Goal: Find specific page/section: Find specific page/section

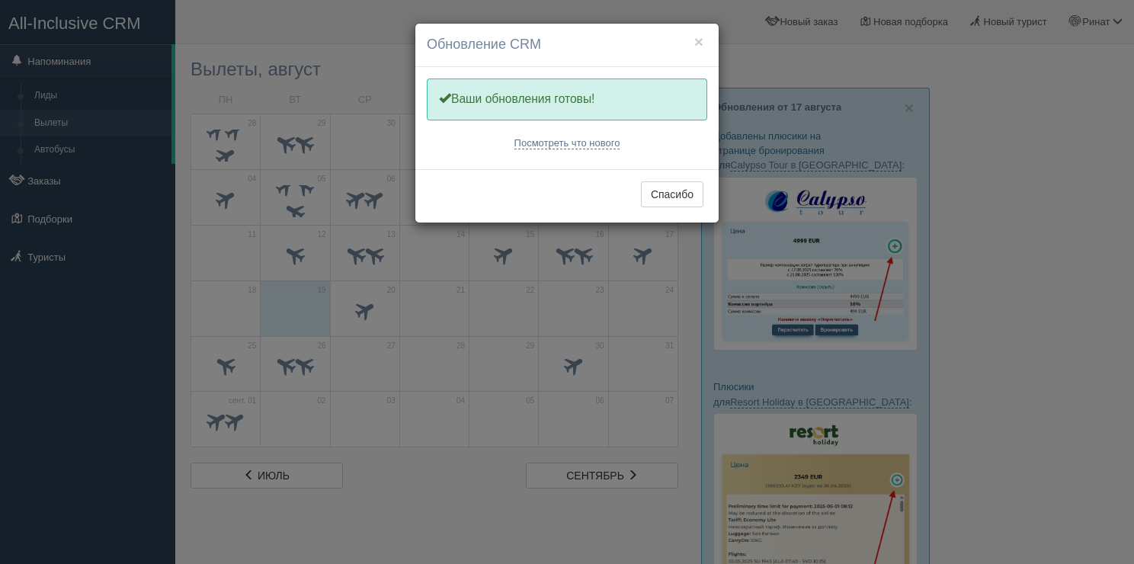
click at [645, 209] on div "Спасибо" at bounding box center [566, 195] width 303 height 53
click at [649, 200] on button "Спасибо" at bounding box center [672, 194] width 62 height 26
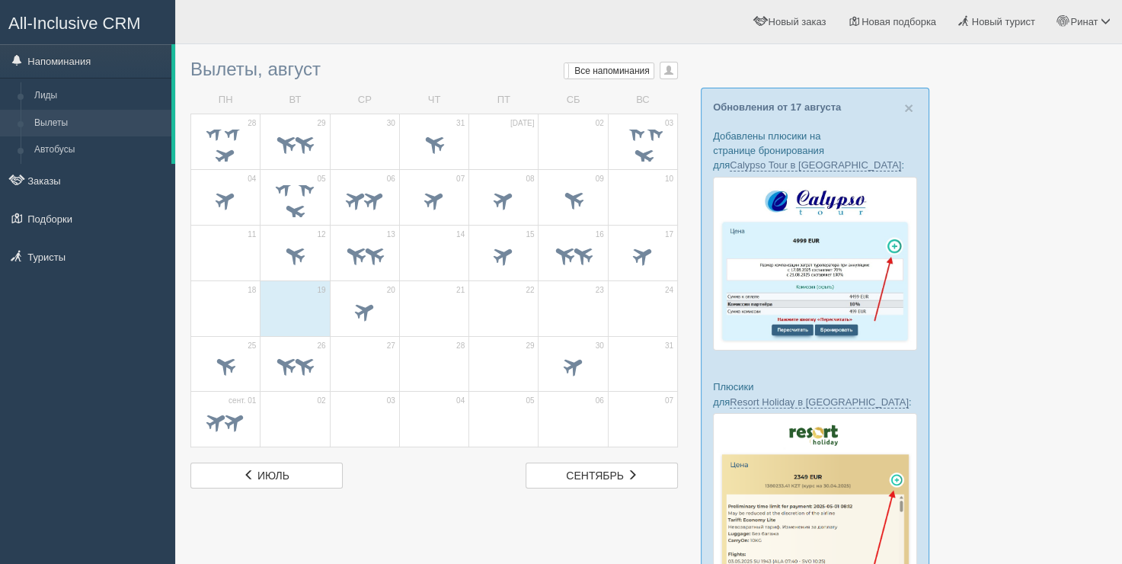
click at [229, 66] on h3 "Вылеты, август Мои напоминания Мои Все напоминания Все Все напоминания Все Мои …" at bounding box center [434, 69] width 488 height 20
click at [232, 75] on h3 "Вылеты, август Мои напоминания Мои Все напоминания Все Все напоминания Все Мои …" at bounding box center [434, 69] width 488 height 20
click at [224, 59] on h3 "Вылеты, август Мои напоминания Мои Все напоминания Все Все напоминания Все Мои …" at bounding box center [434, 69] width 488 height 20
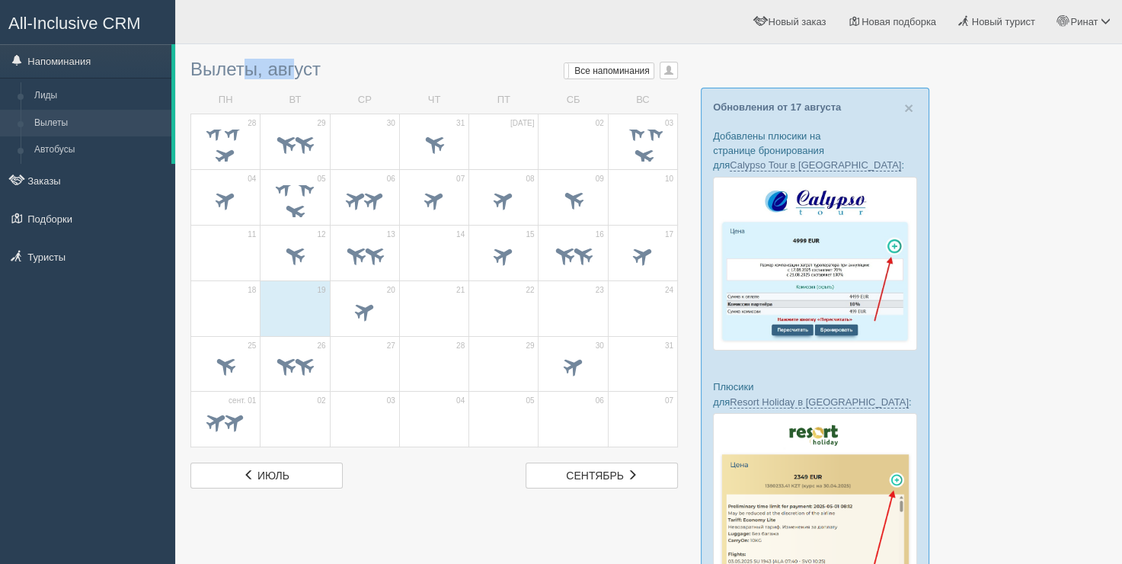
click at [224, 59] on h3 "Вылеты, август Мои напоминания Мои Все напоминания Все Все напоминания Все Мои …" at bounding box center [434, 69] width 488 height 20
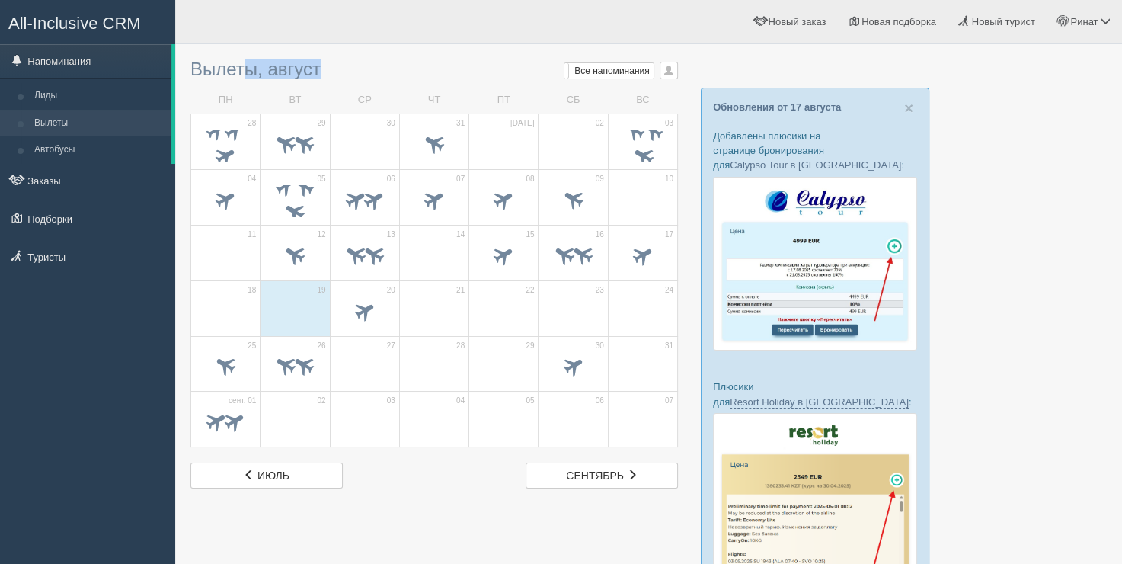
click at [224, 59] on h3 "Вылеты, август Мои напоминания Мои Все напоминания Все Все напоминания Все Мои …" at bounding box center [434, 69] width 488 height 20
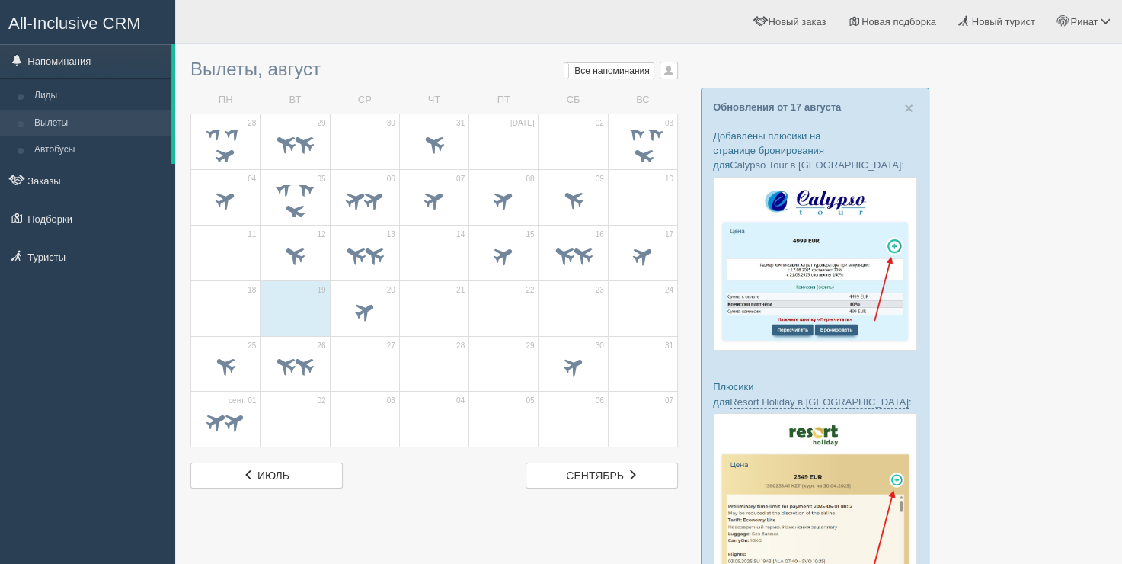
click at [227, 37] on div "[PERSON_NAME] Мой профиль Моя аналитика Для туристов Помощь" at bounding box center [648, 22] width 947 height 44
click at [263, 65] on h3 "Вылеты, август Мои напоминания Мои Все напоминания Все Все напоминания Все Мои …" at bounding box center [434, 69] width 488 height 20
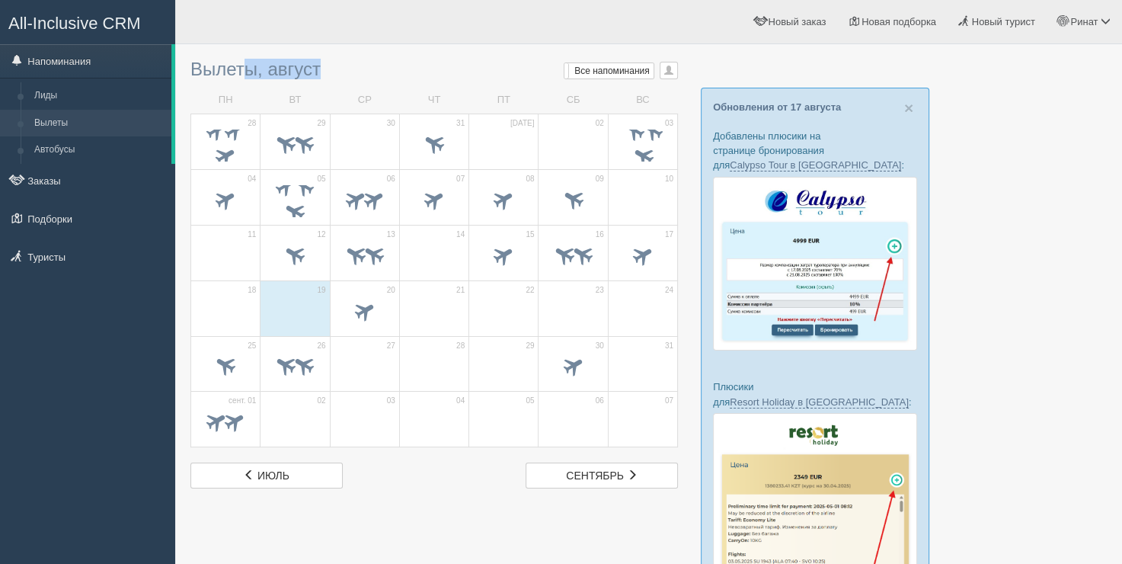
click at [264, 65] on h3 "Вылеты, август Мои напоминания Мои Все напоминания Все Все напоминания Все Мои …" at bounding box center [434, 69] width 488 height 20
click at [372, 85] on div "Вылеты, август Мои напоминания Мои Все напоминания Все Все напоминания Все Мои …" at bounding box center [434, 270] width 488 height 437
click at [264, 67] on h3 "Вылеты, август Мои напоминания Мои Все напоминания Все Все напоминания Все Мои …" at bounding box center [434, 69] width 488 height 20
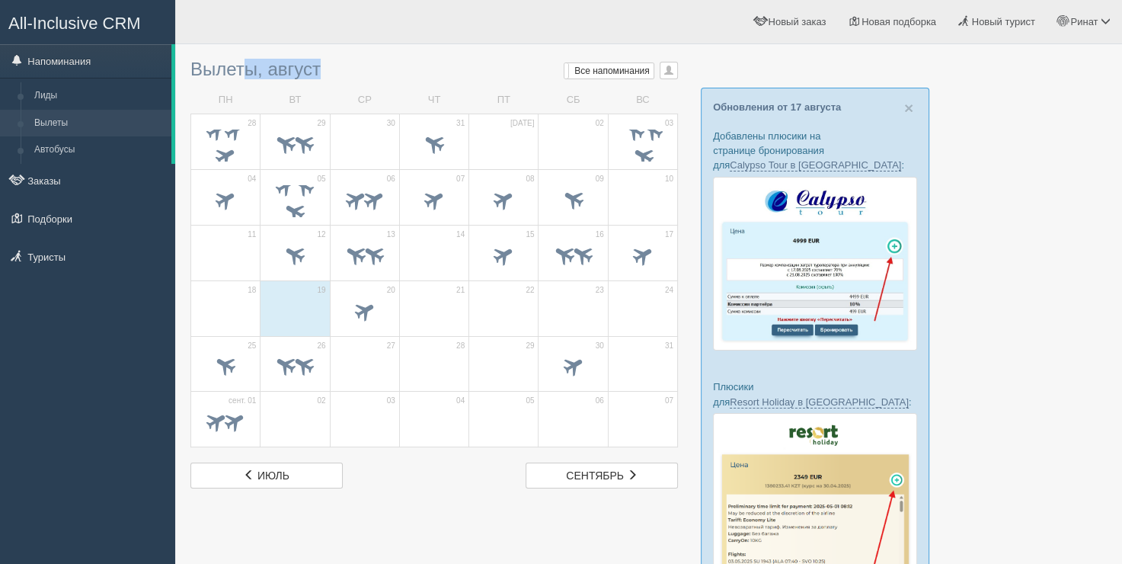
click at [264, 67] on h3 "Вылеты, август Мои напоминания Мои Все напоминания Все Все напоминания Все Мои …" at bounding box center [434, 69] width 488 height 20
click at [274, 43] on div "[PERSON_NAME] Мой профиль Моя аналитика Для туристов Помощь" at bounding box center [648, 22] width 947 height 44
click at [291, 67] on h3 "Вылеты, август Мои напоминания Мои Все напоминания Все Все напоминания Все Мои …" at bounding box center [434, 69] width 488 height 20
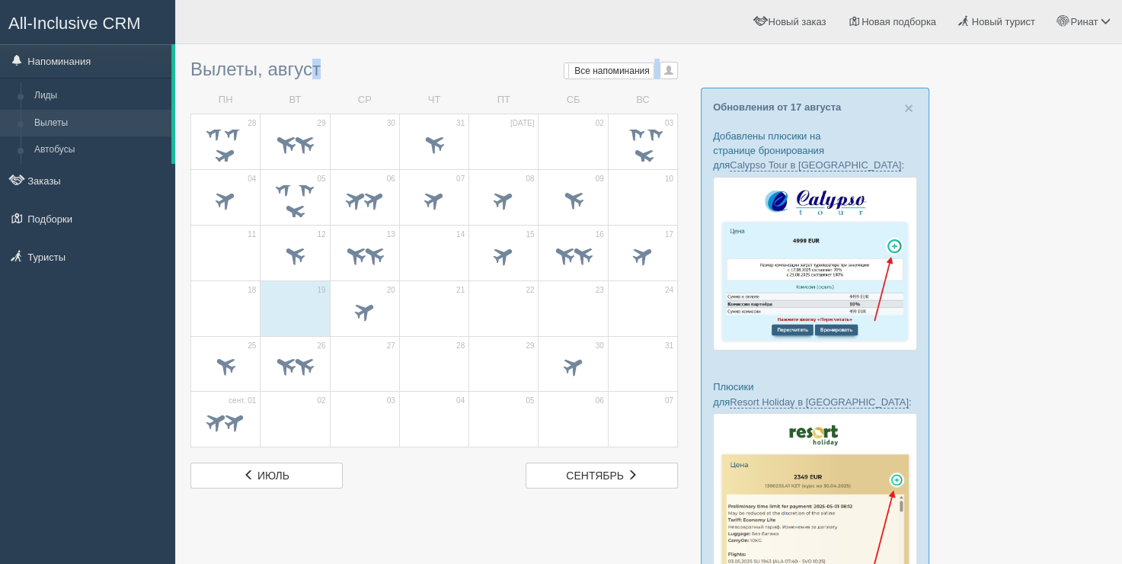
click at [291, 67] on h3 "Вылеты, август Мои напоминания Мои Все напоминания Все Все напоминания Все Мои …" at bounding box center [434, 69] width 488 height 20
click at [292, 40] on div "[PERSON_NAME] Мой профиль Моя аналитика Для туристов Помощь" at bounding box center [648, 22] width 947 height 44
